Goal: Transaction & Acquisition: Purchase product/service

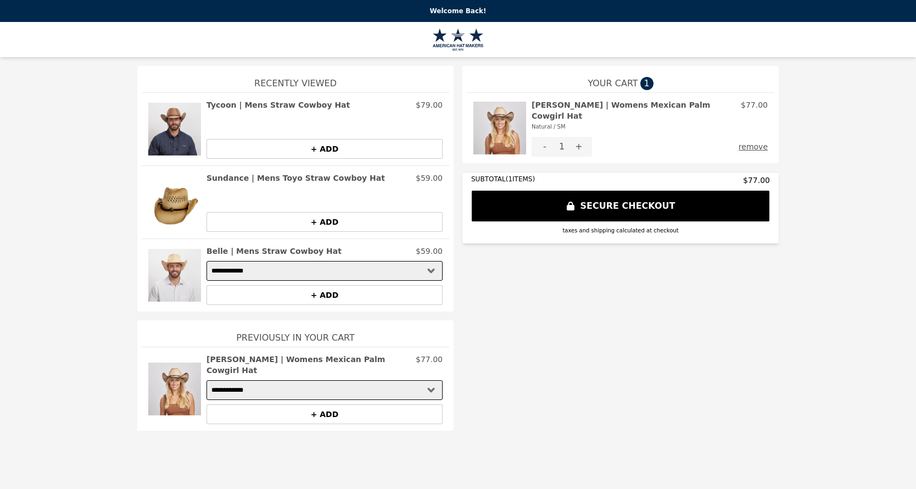
click at [494, 121] on img at bounding box center [499, 127] width 53 height 57
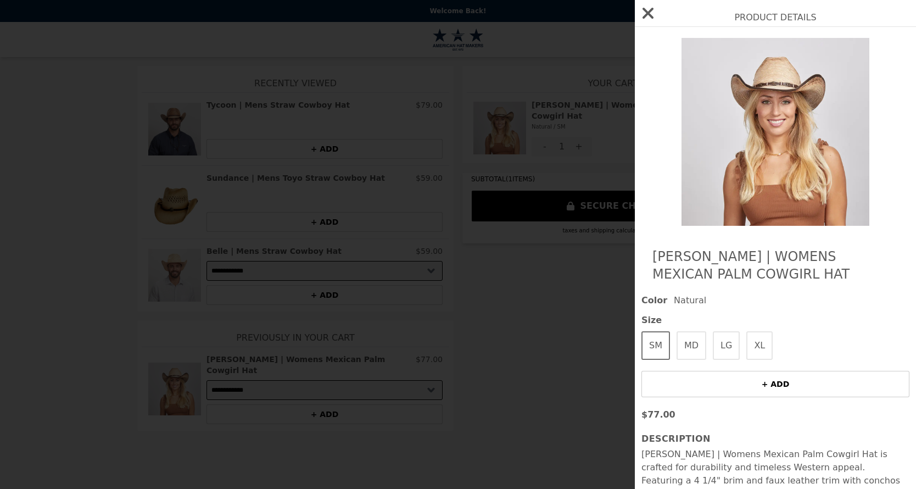
click at [387, 263] on div "Product Details [PERSON_NAME] | Womens Mexican Palm Cowgirl Hat Color Natural S…" at bounding box center [458, 244] width 916 height 489
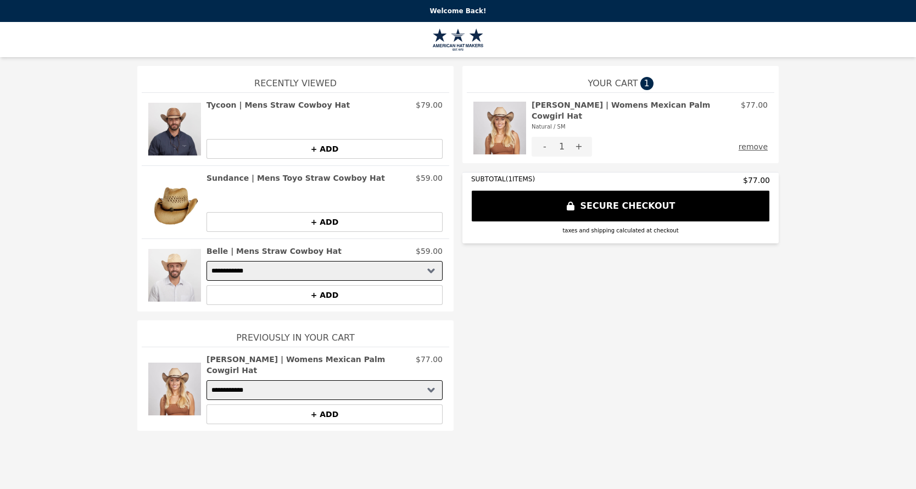
click at [287, 274] on select "**********" at bounding box center [324, 271] width 236 height 20
select select "**********"
click at [182, 269] on img at bounding box center [174, 274] width 53 height 59
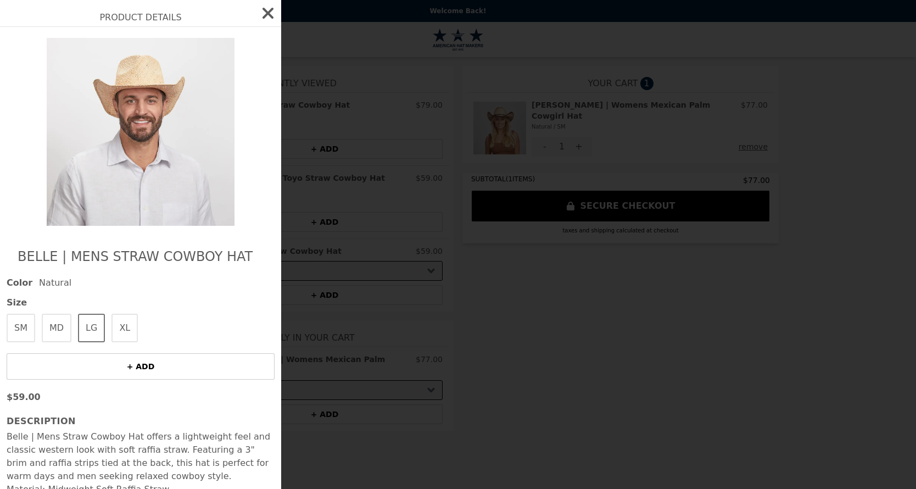
click at [259, 19] on icon "button" at bounding box center [268, 13] width 18 height 18
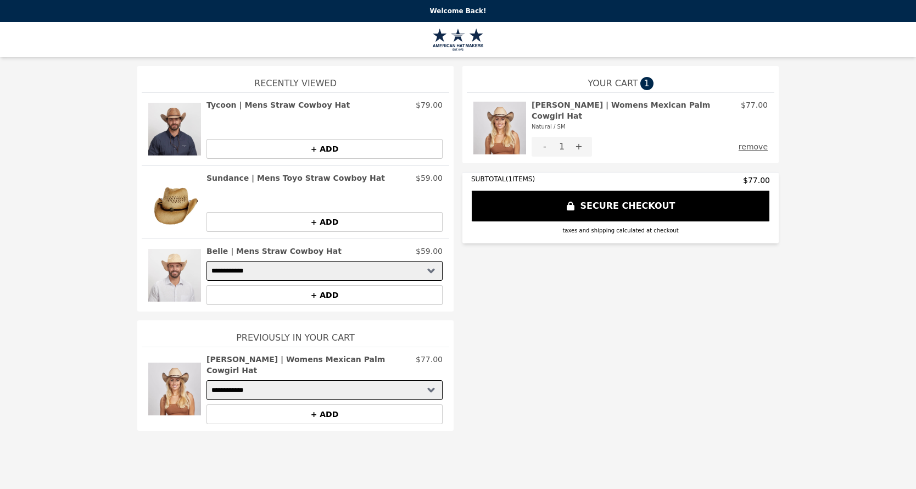
click at [179, 136] on img at bounding box center [174, 128] width 53 height 59
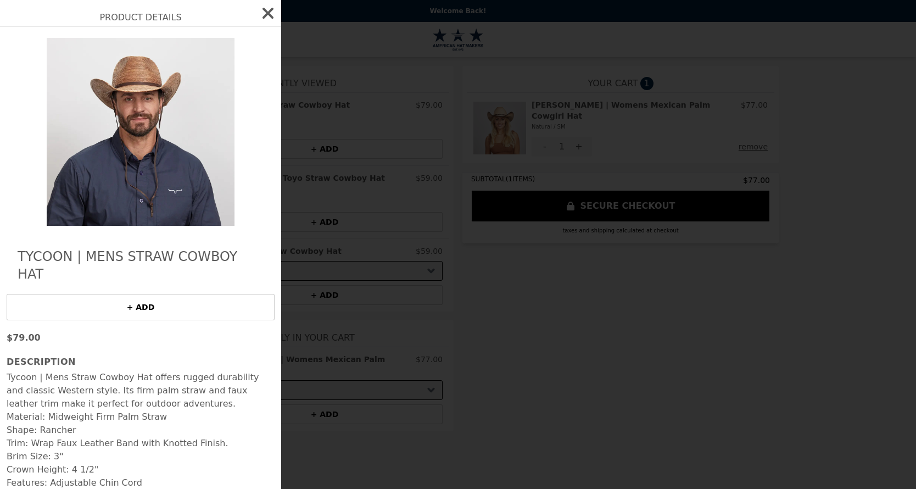
click at [267, 15] on icon "button" at bounding box center [268, 13] width 18 height 18
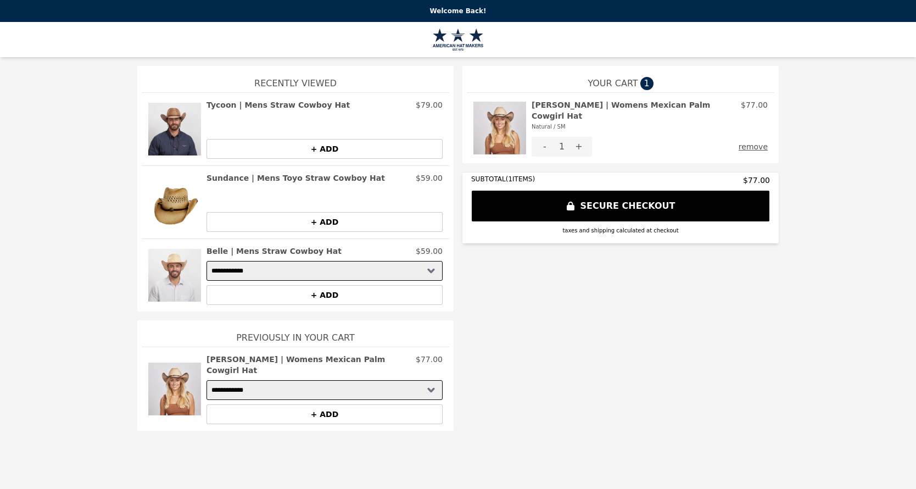
click at [164, 196] on img at bounding box center [174, 201] width 53 height 59
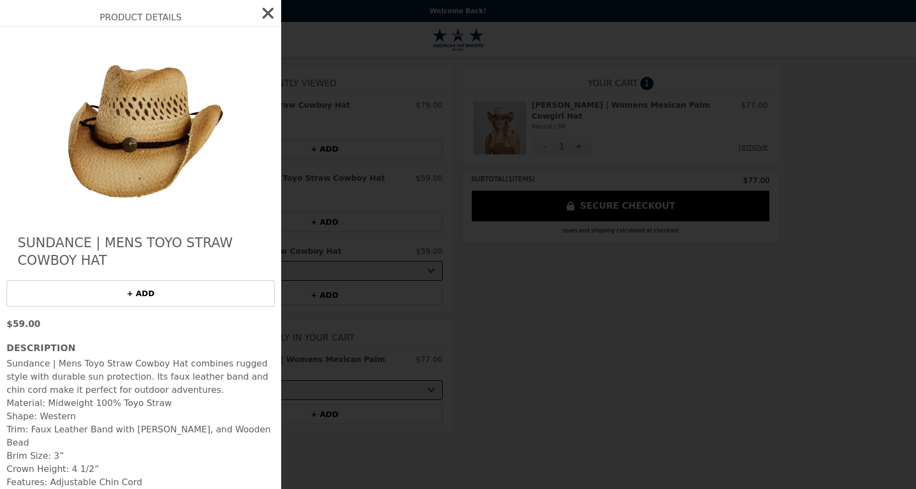
scroll to position [21, 0]
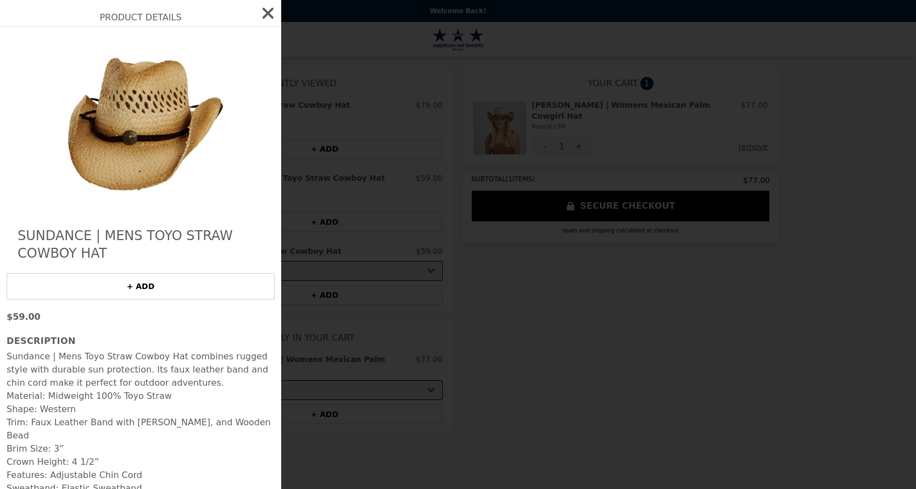
click at [259, 13] on icon "button" at bounding box center [268, 13] width 18 height 18
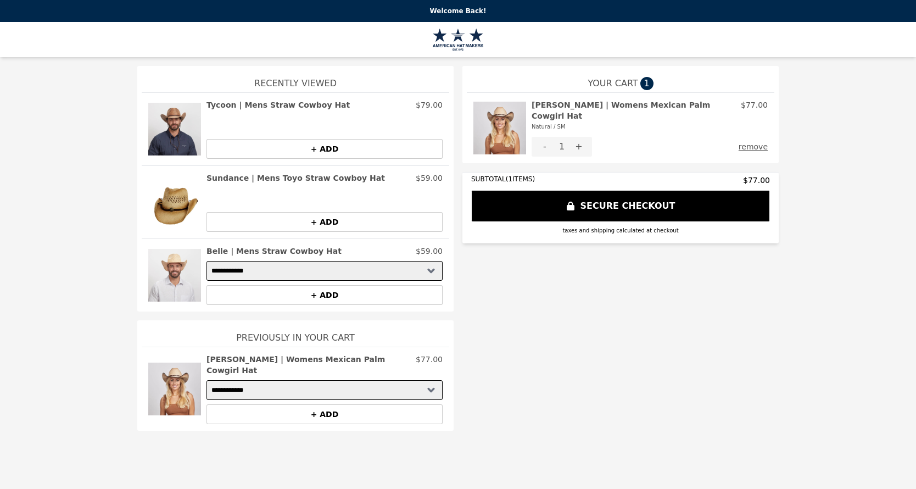
click at [462, 10] on p "Welcome Back!" at bounding box center [458, 11] width 902 height 9
click at [458, 42] on img at bounding box center [458, 40] width 51 height 22
